Goal: Transaction & Acquisition: Purchase product/service

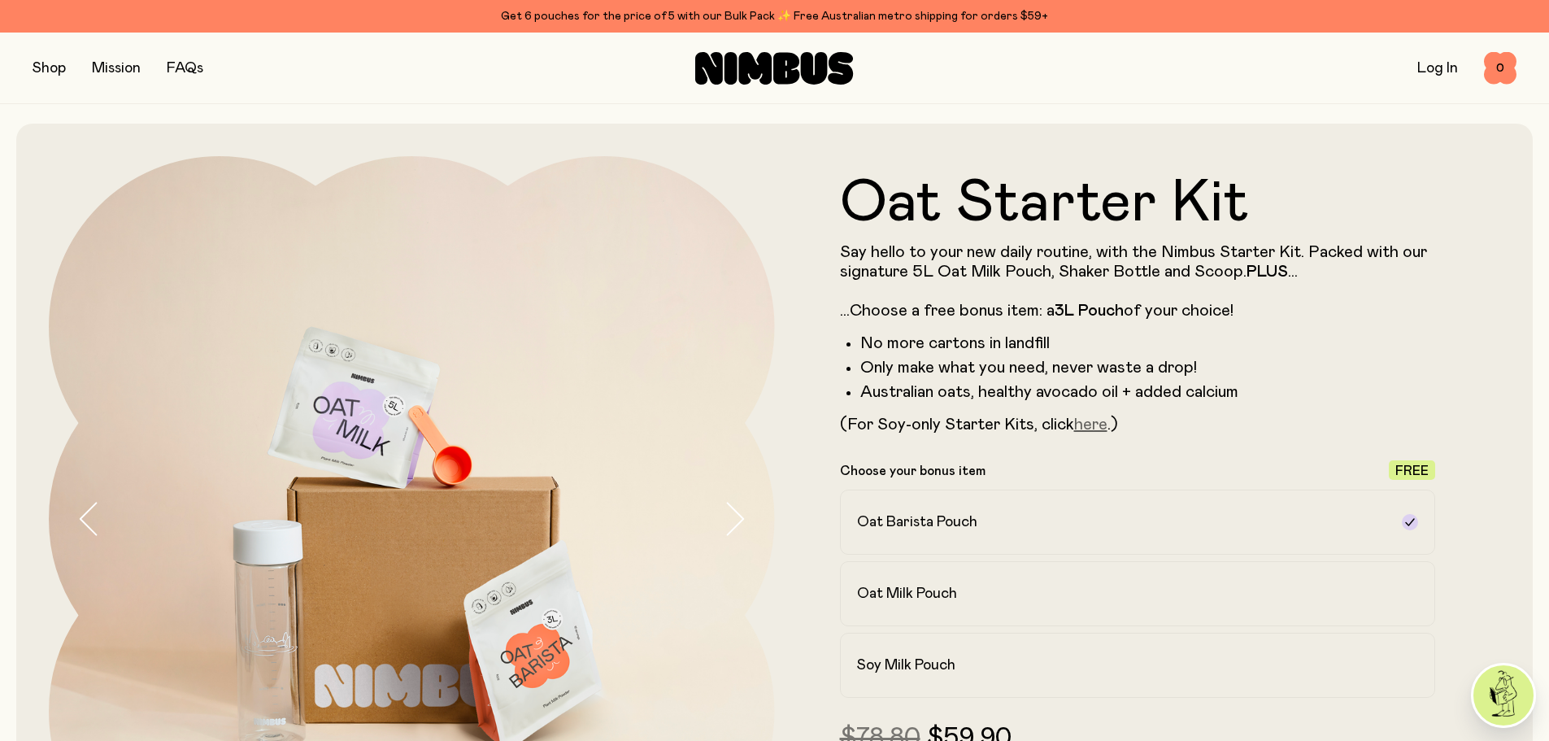
click at [1097, 425] on link "here" at bounding box center [1090, 424] width 33 height 16
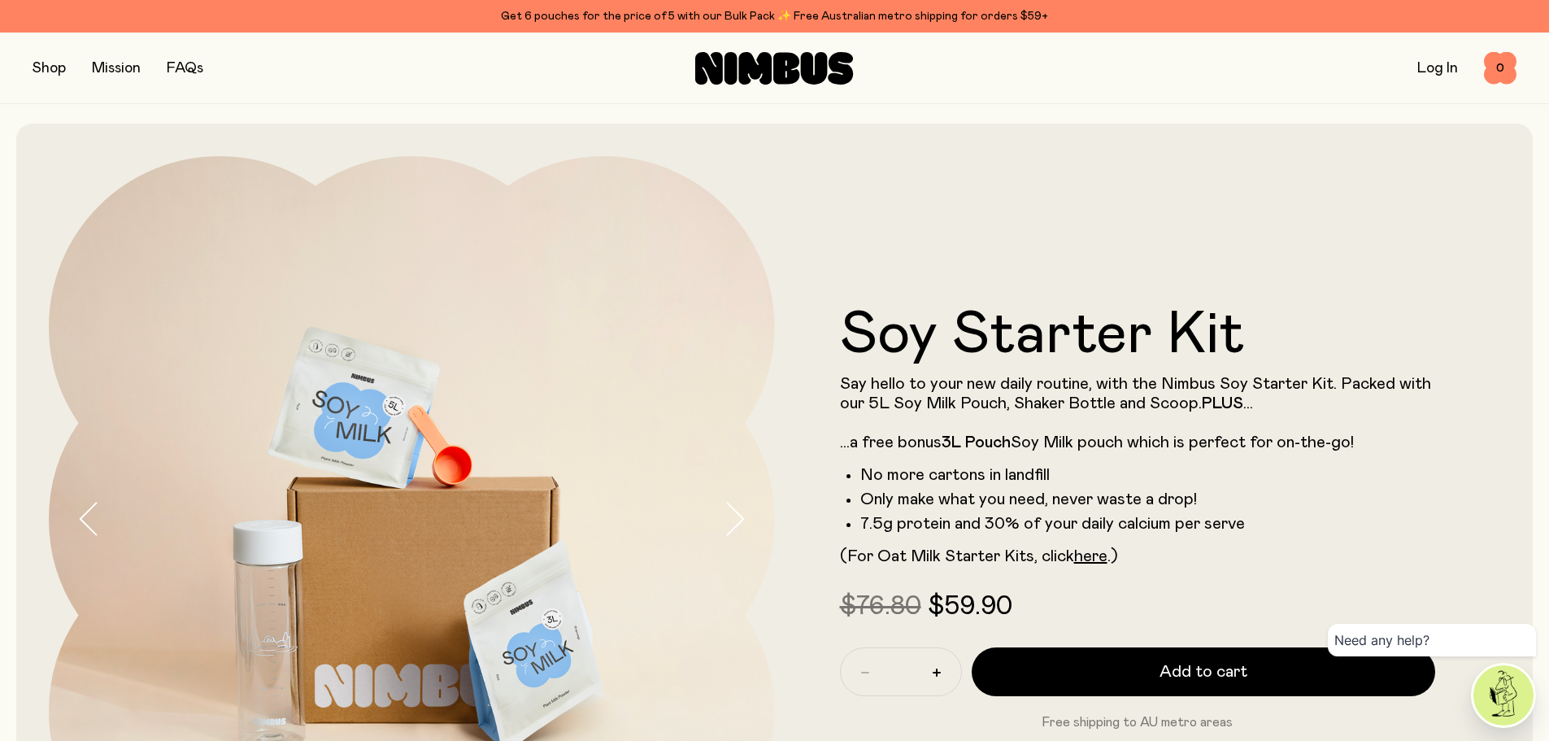
click at [55, 68] on button "button" at bounding box center [49, 68] width 33 height 23
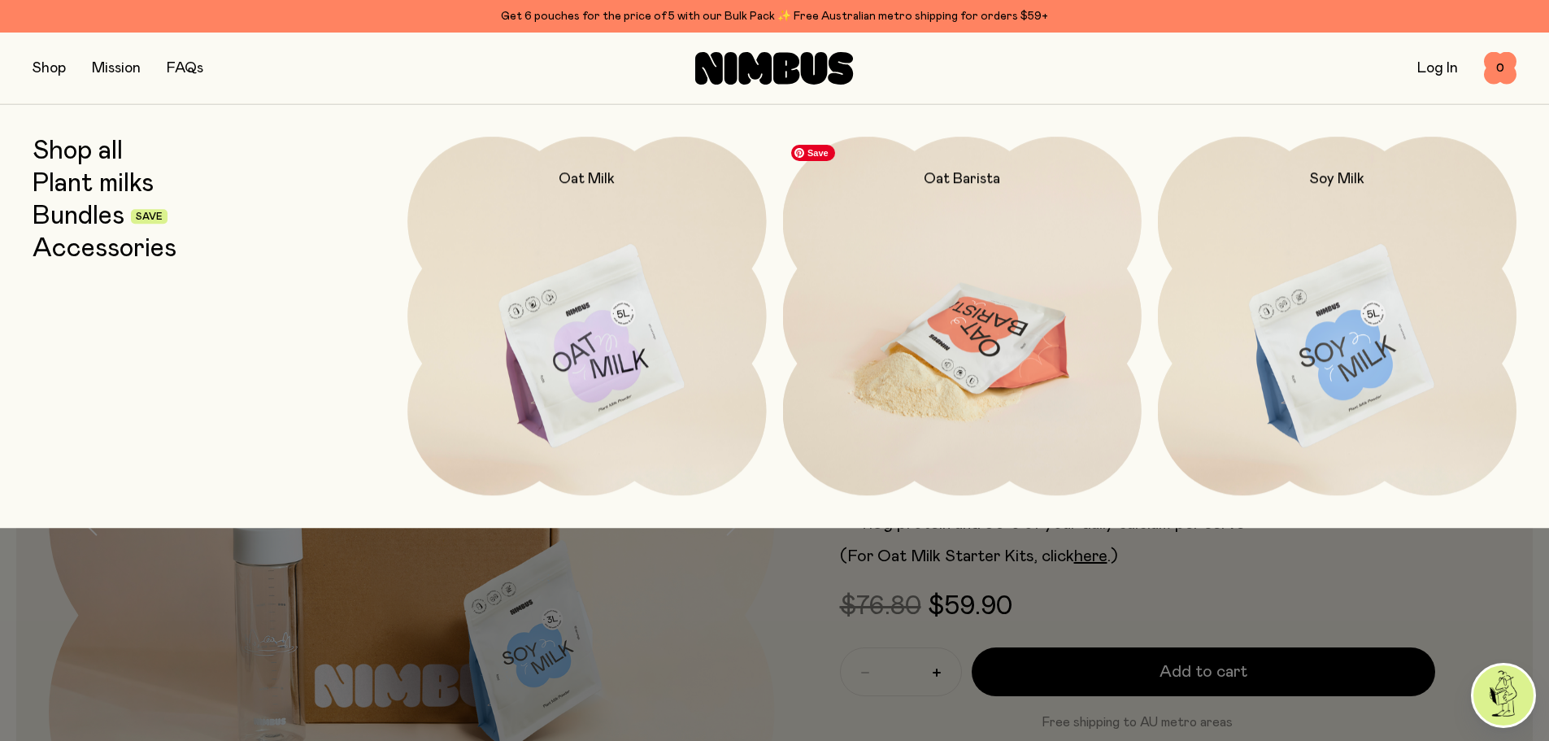
click at [968, 331] on img at bounding box center [962, 347] width 359 height 421
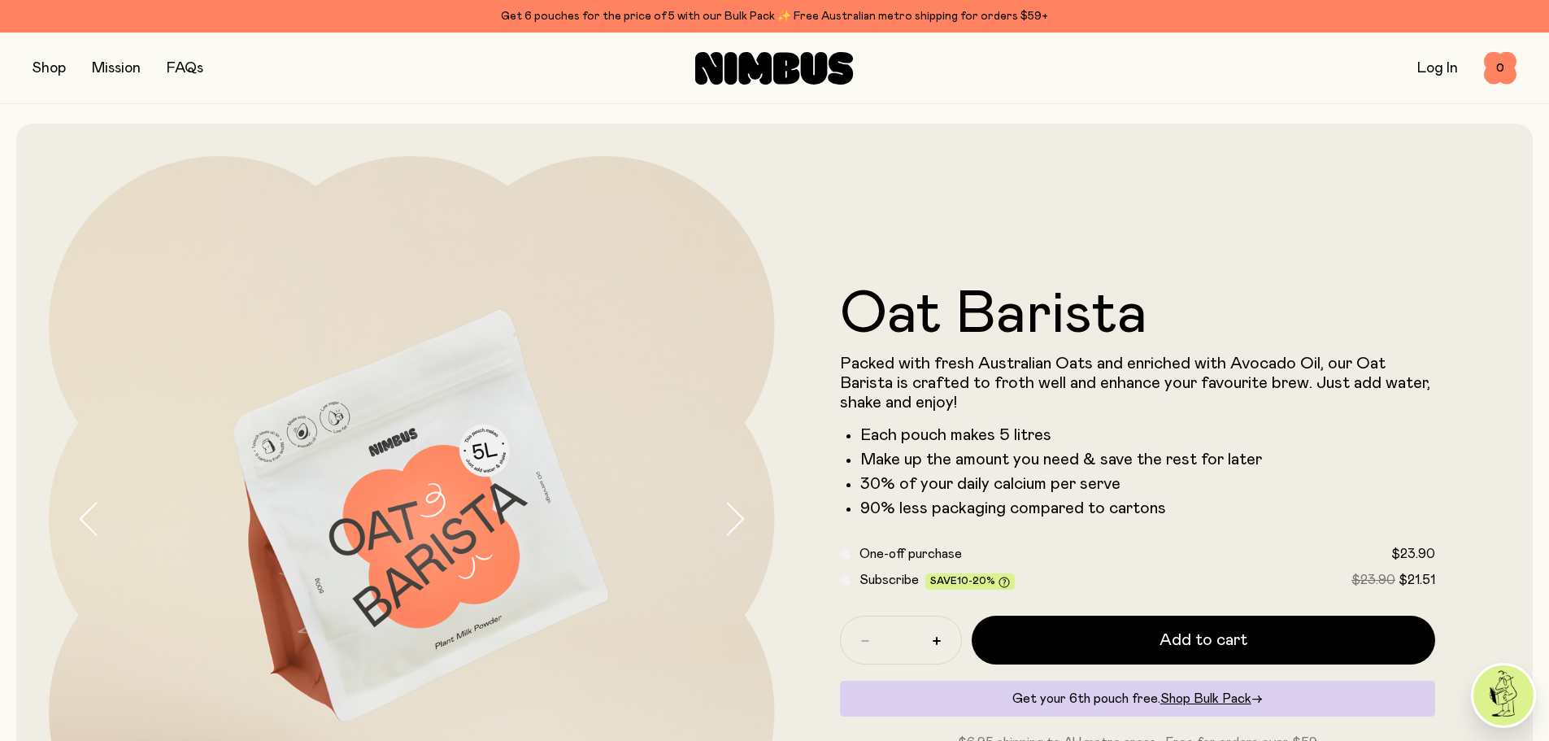
click at [50, 70] on button "button" at bounding box center [49, 68] width 33 height 23
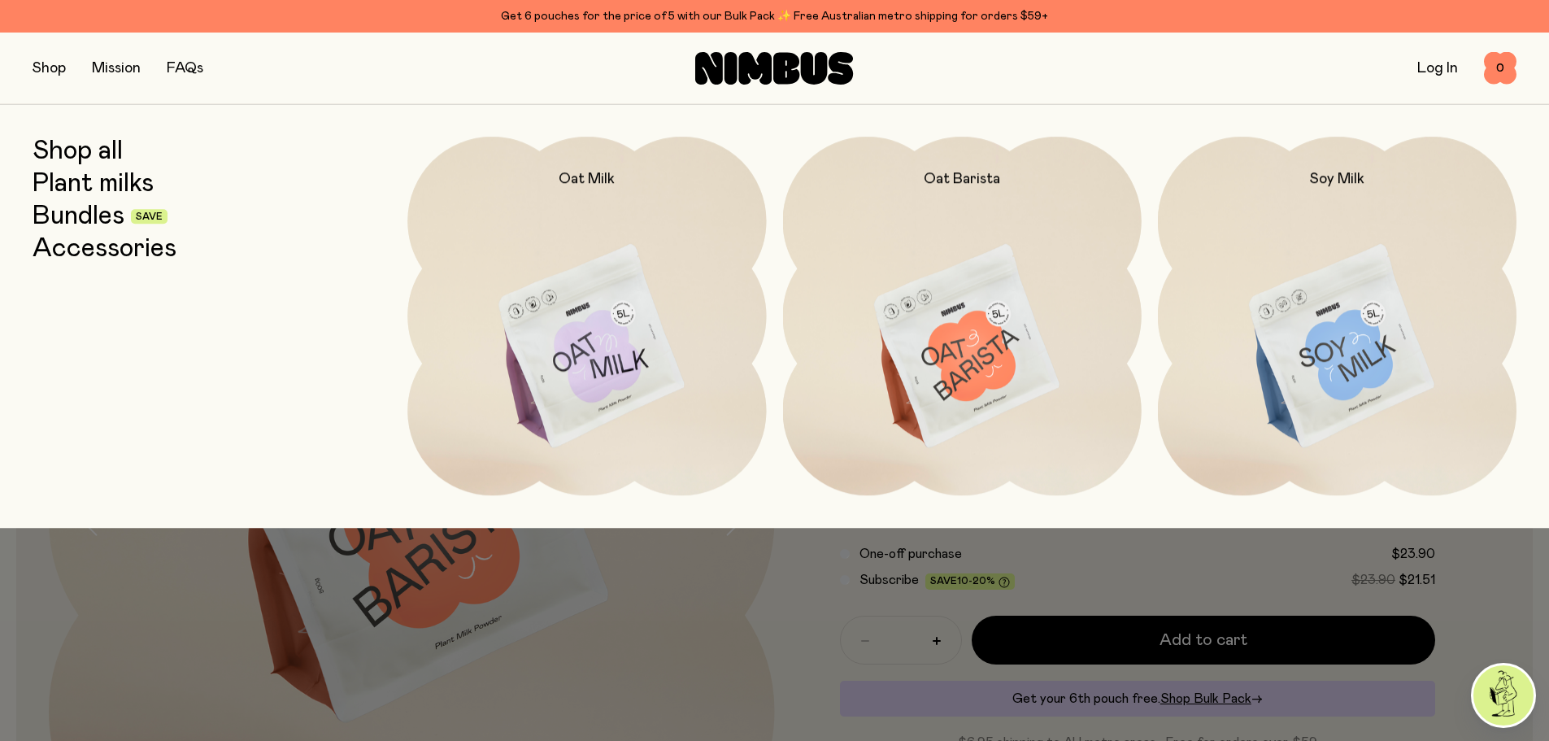
click at [94, 216] on link "Bundles" at bounding box center [79, 216] width 92 height 29
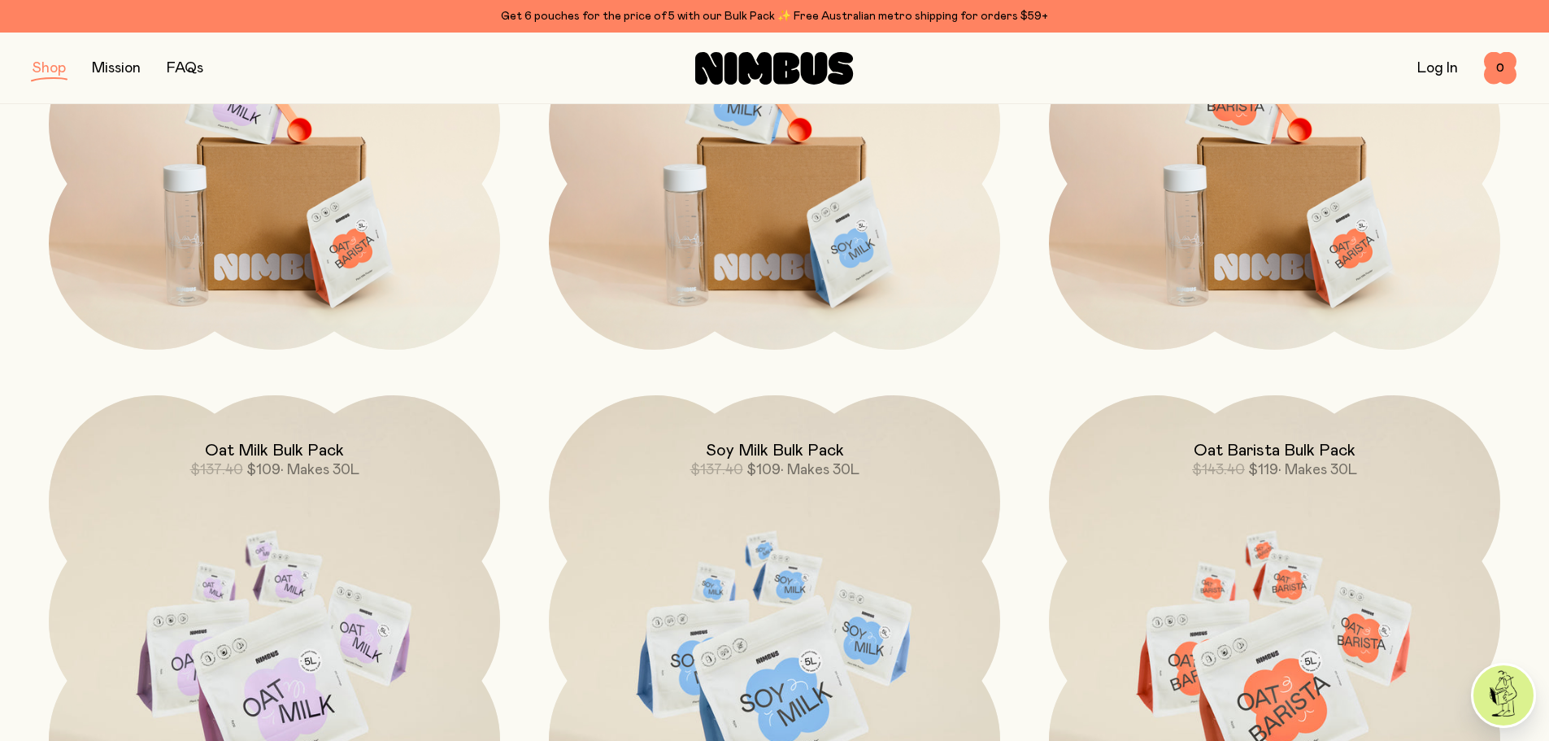
scroll to position [325, 0]
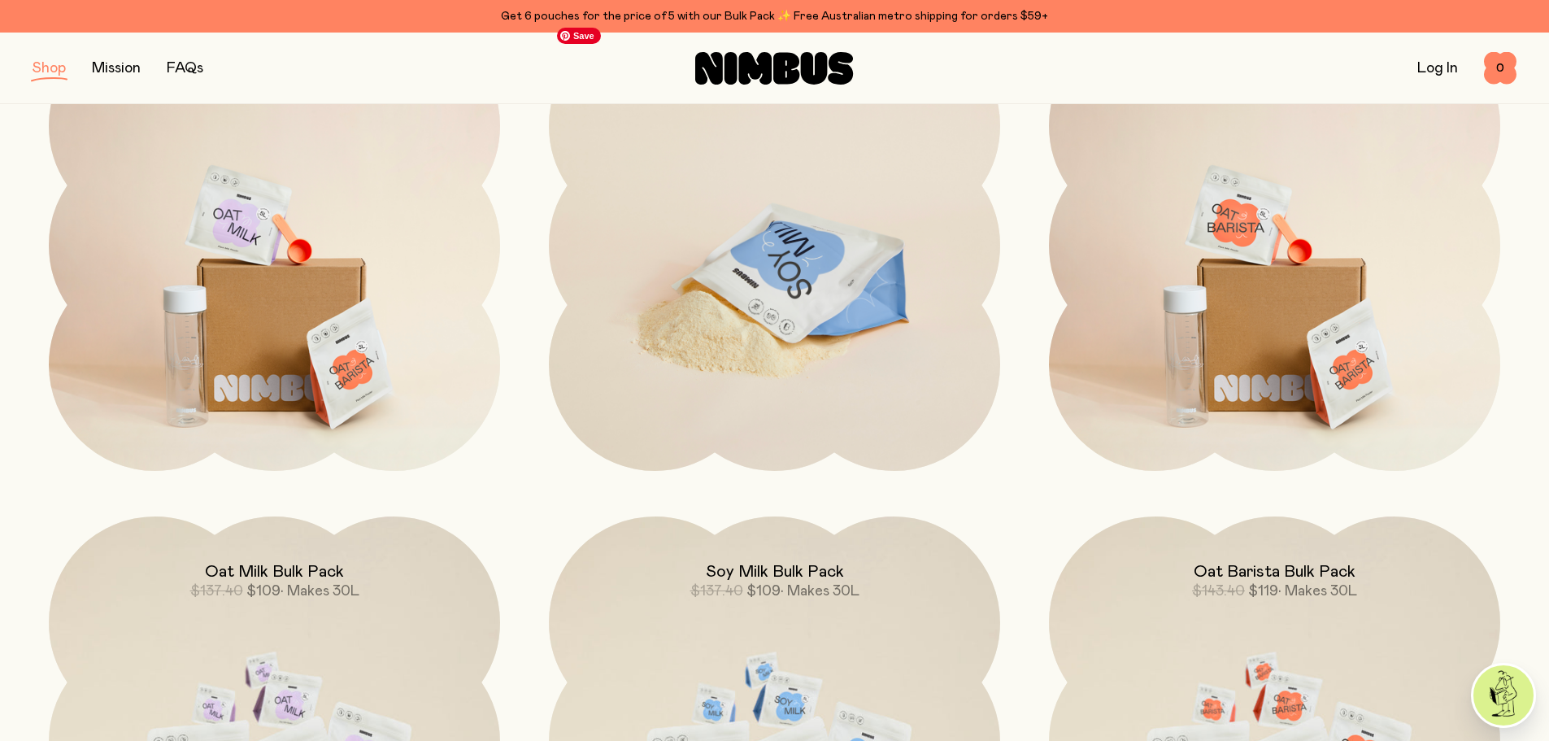
click at [792, 253] on img at bounding box center [774, 285] width 451 height 530
